Goal: Task Accomplishment & Management: Manage account settings

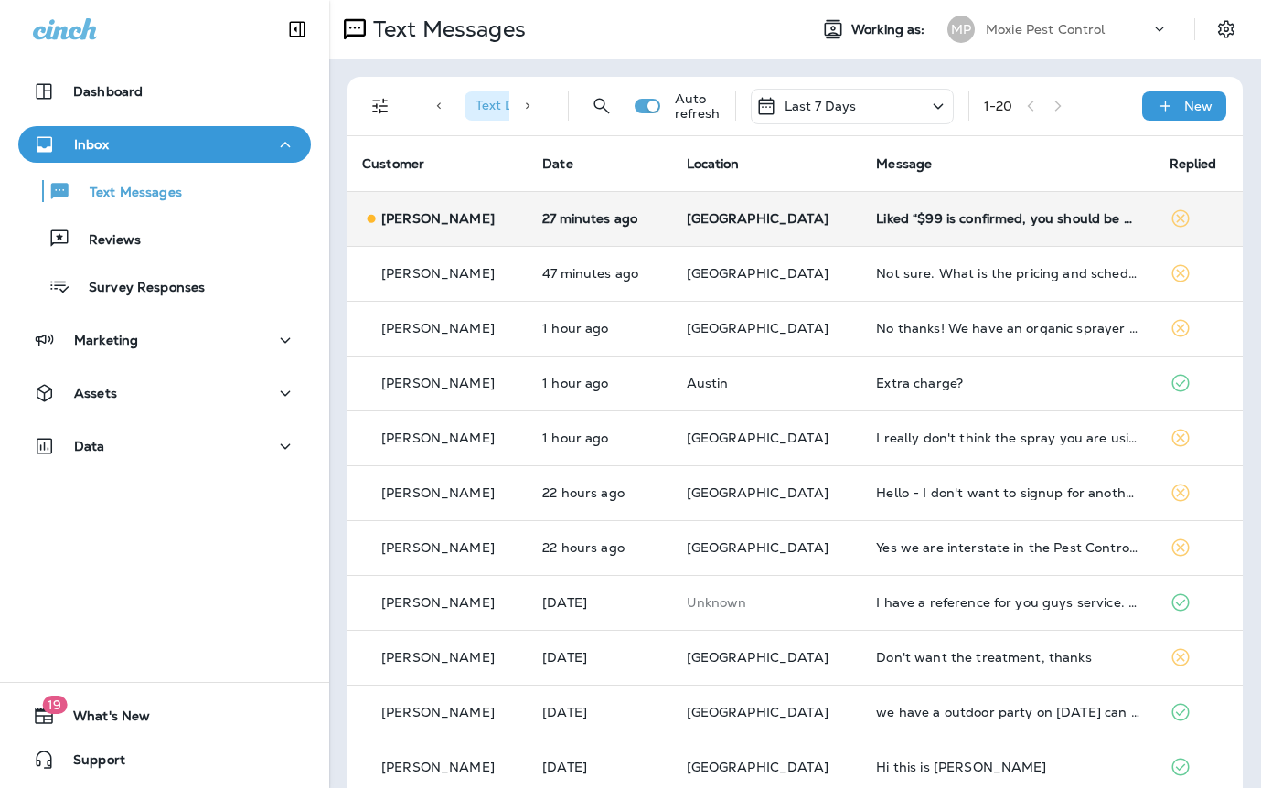
click at [865, 227] on td "Liked “$99 is confirmed, you should be getting a confirmation text shortly.”" at bounding box center [1008, 218] width 293 height 55
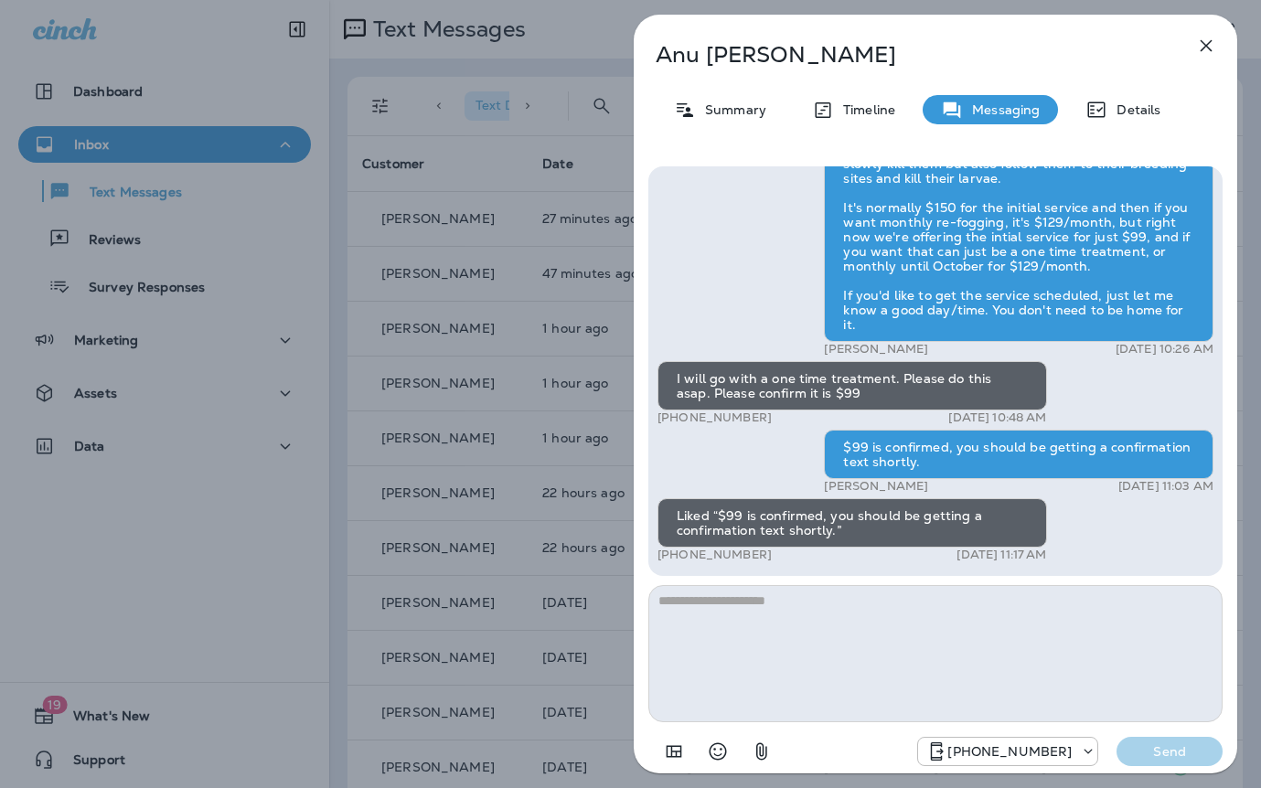
click at [565, 295] on div "[PERSON_NAME] Summary Timeline Messaging Details Hi Anu , this is [PERSON_NAME]…" at bounding box center [630, 394] width 1261 height 788
